Goal: Find specific page/section: Find specific page/section

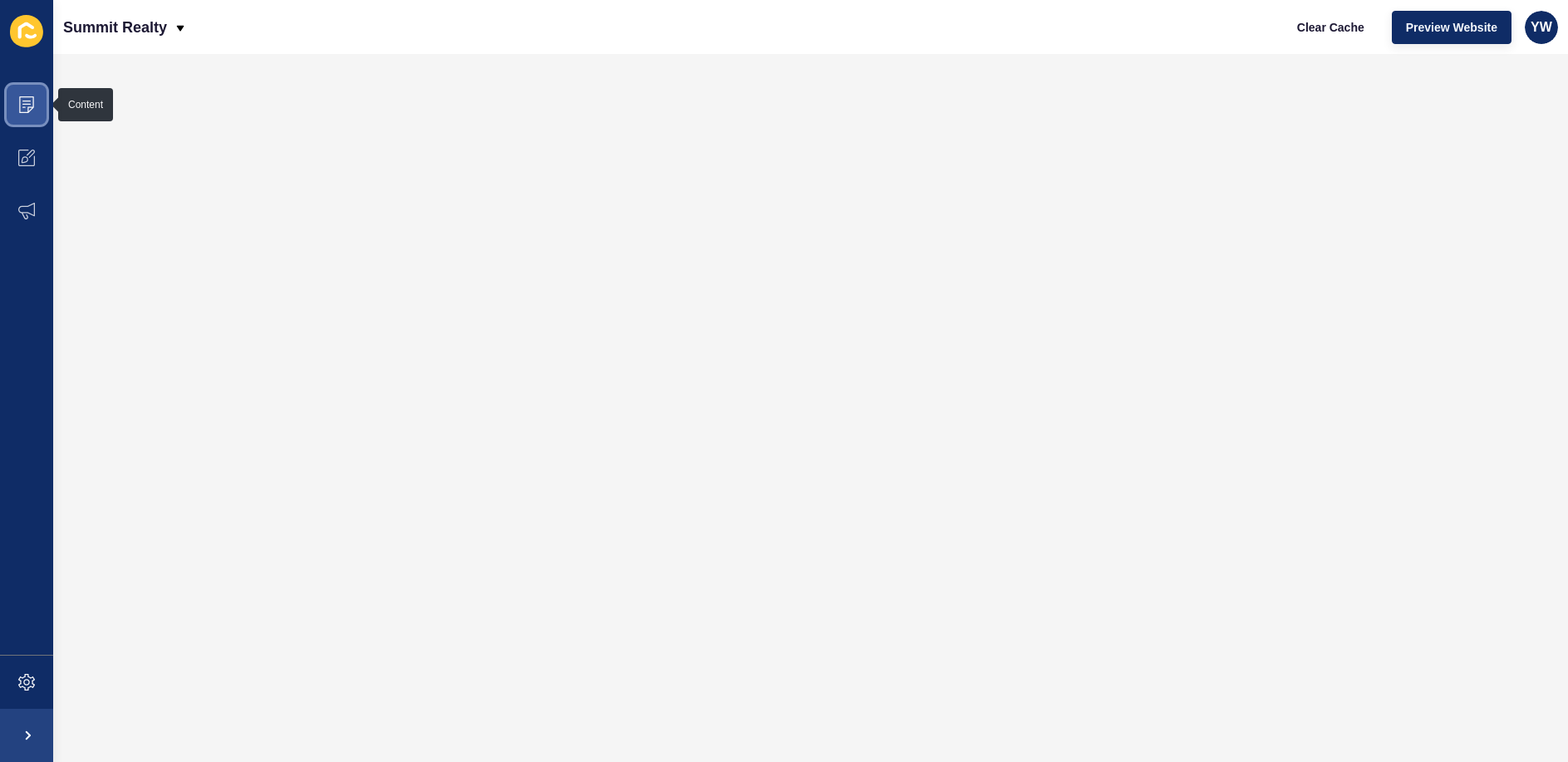
click at [26, 110] on icon at bounding box center [26, 105] width 17 height 17
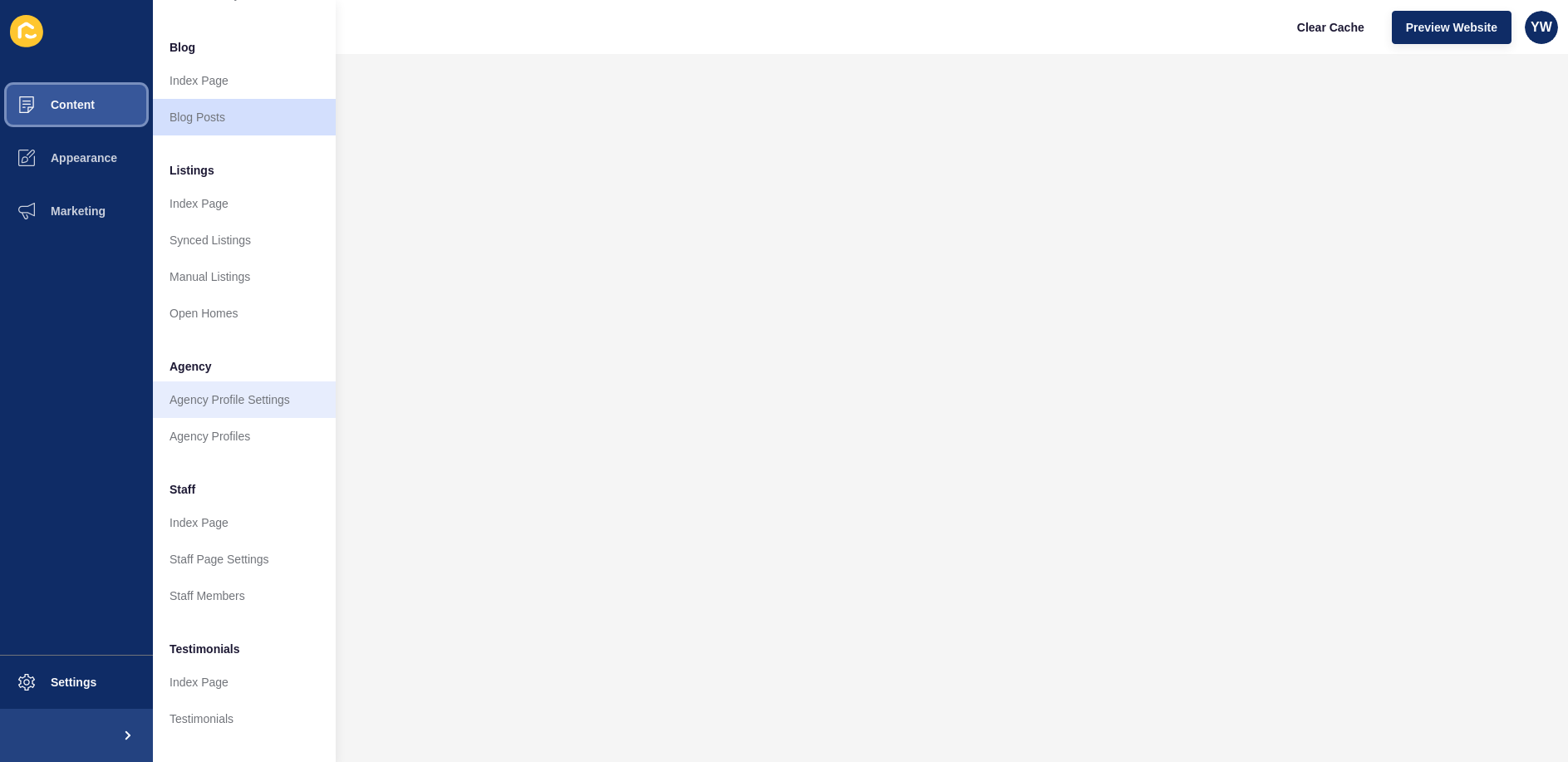
scroll to position [225, 0]
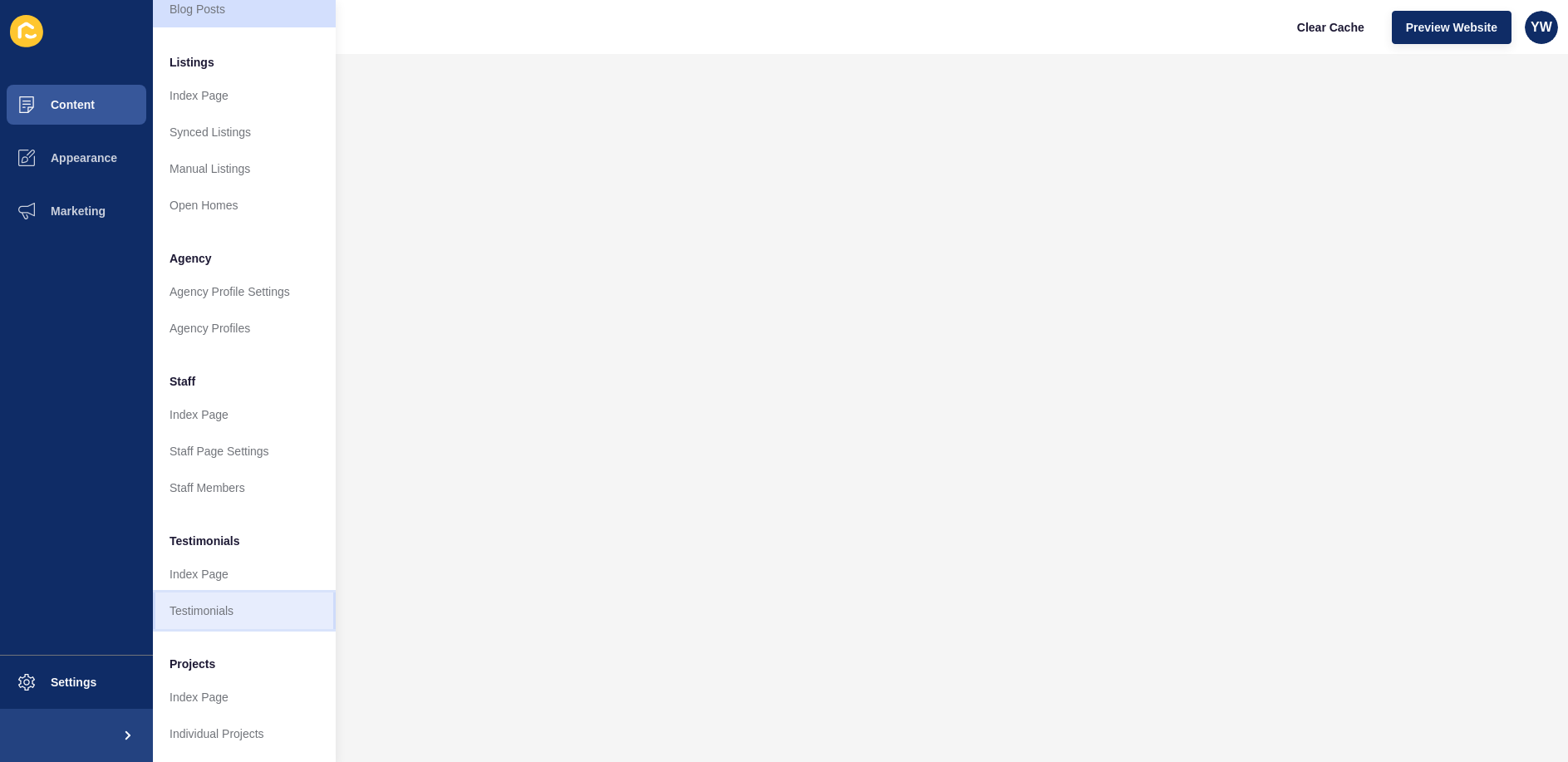
click at [241, 599] on link "Testimonials" at bounding box center [244, 610] width 183 height 37
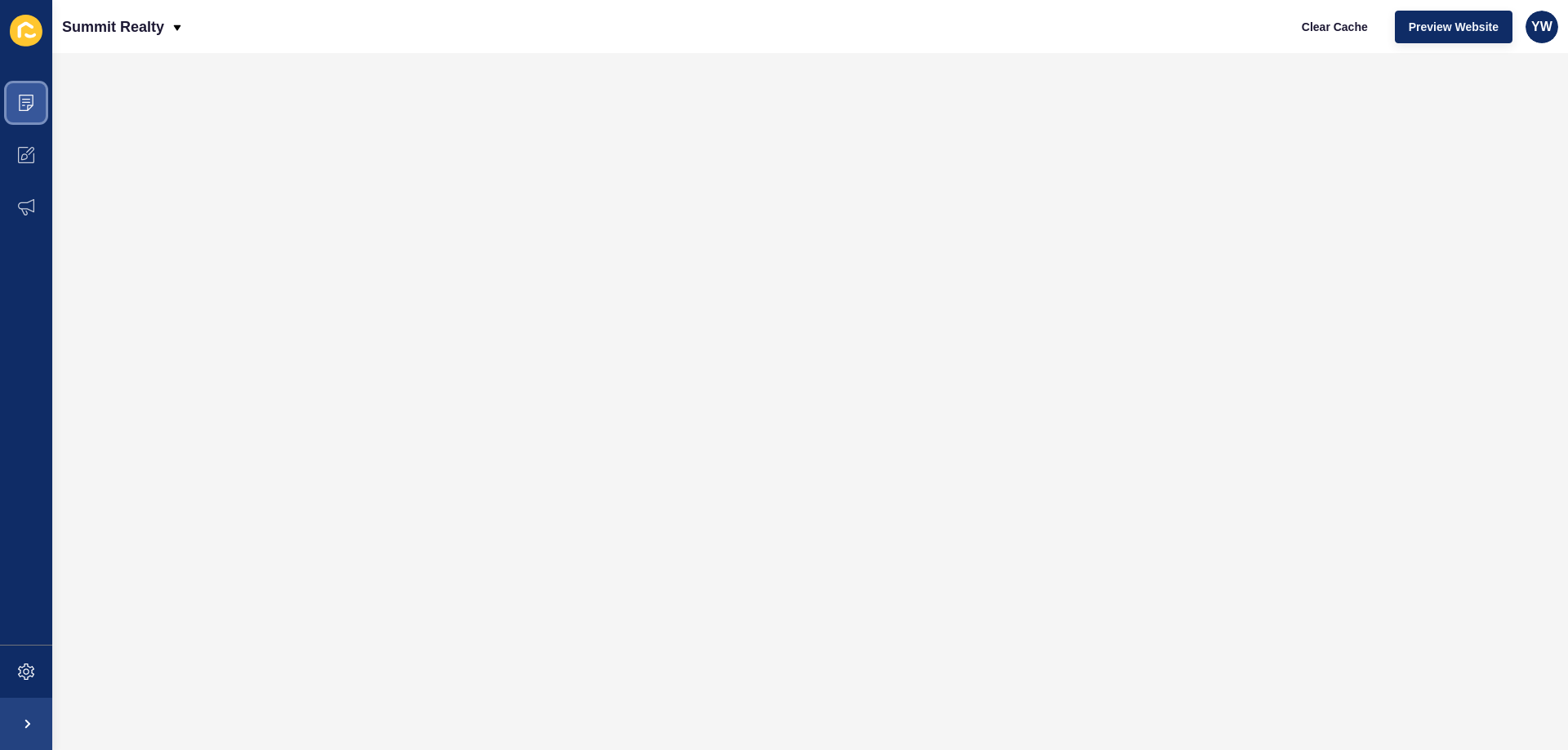
click at [28, 93] on span at bounding box center [26, 103] width 52 height 52
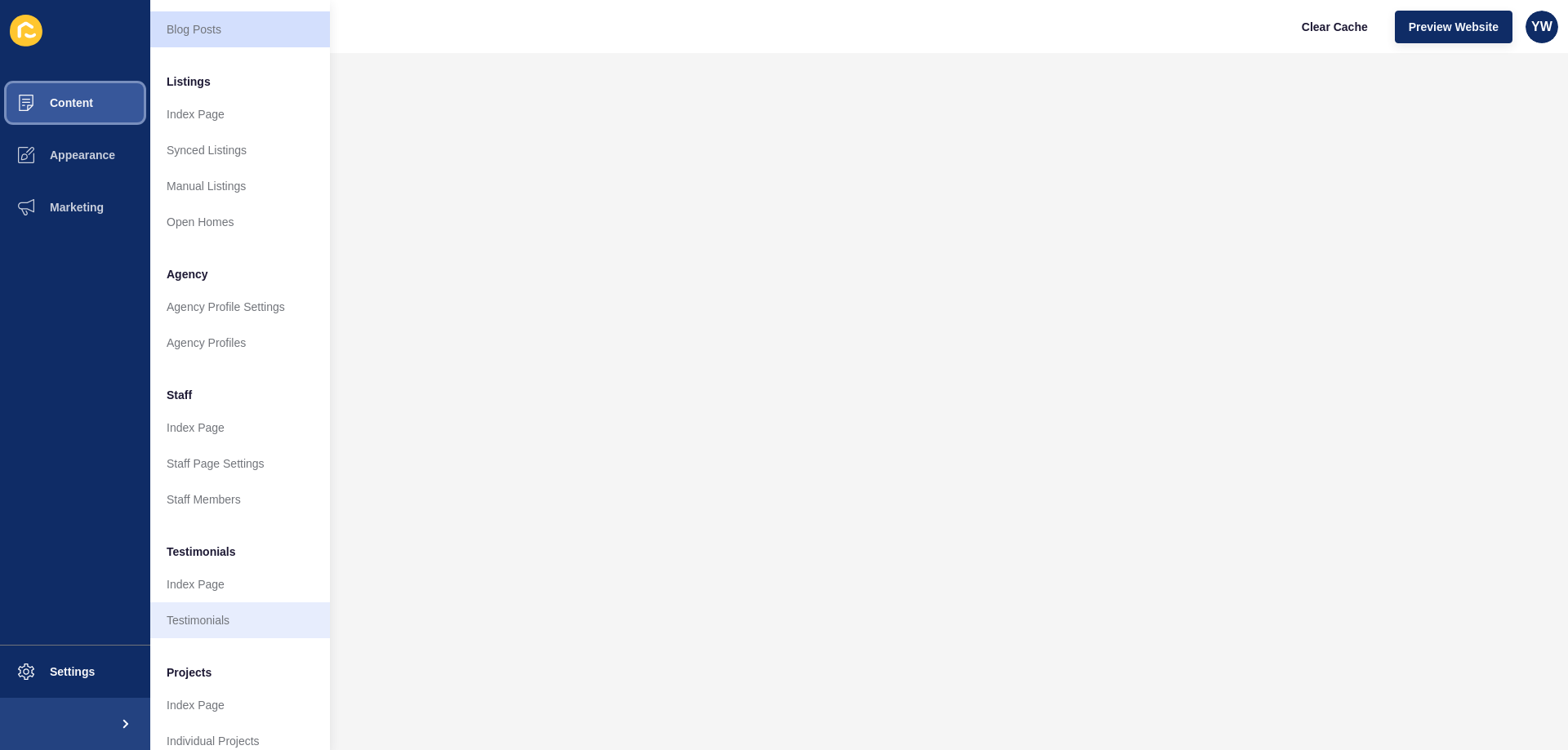
scroll to position [219, 0]
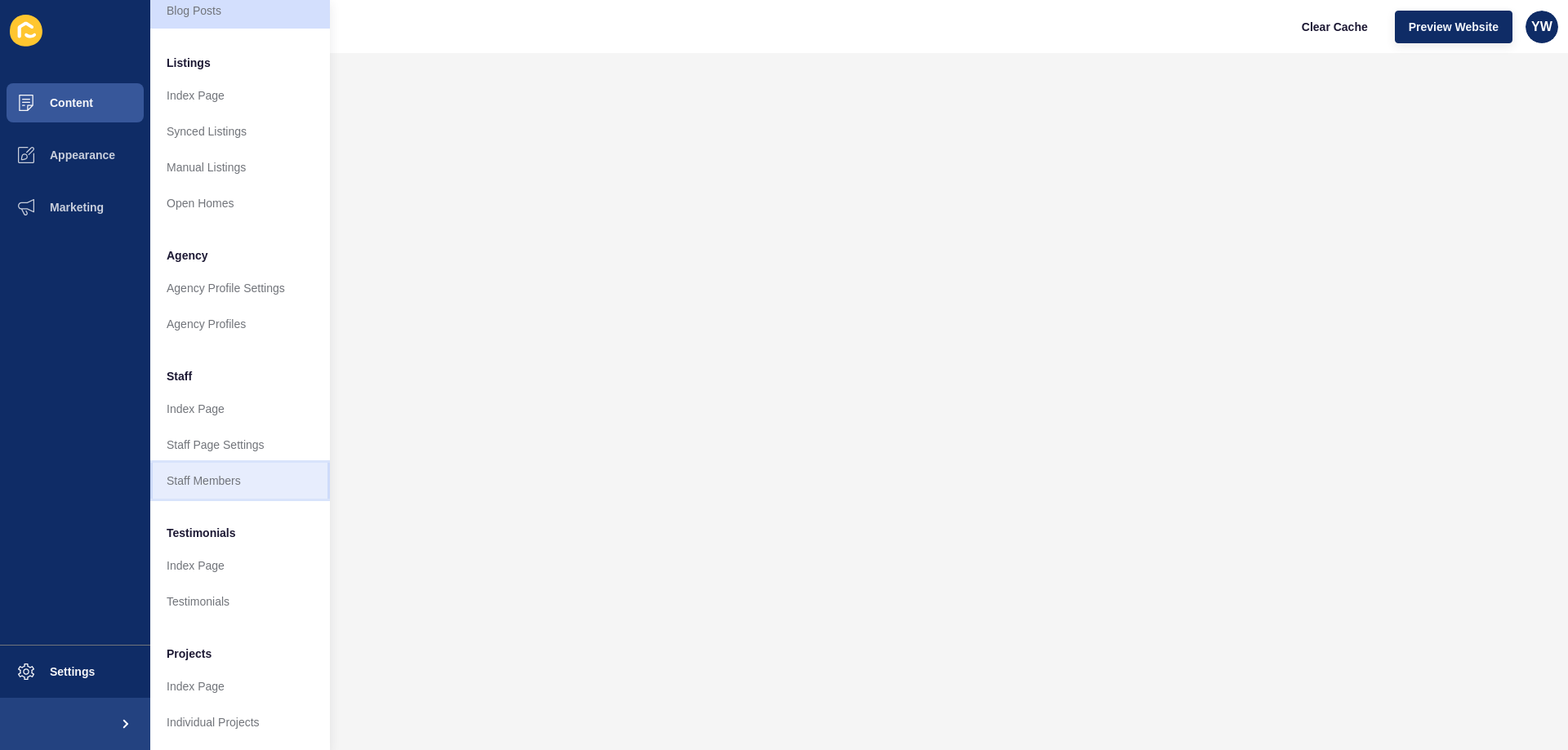
click at [229, 463] on link "Staff Members" at bounding box center [240, 481] width 180 height 36
